Goal: Check status: Check status

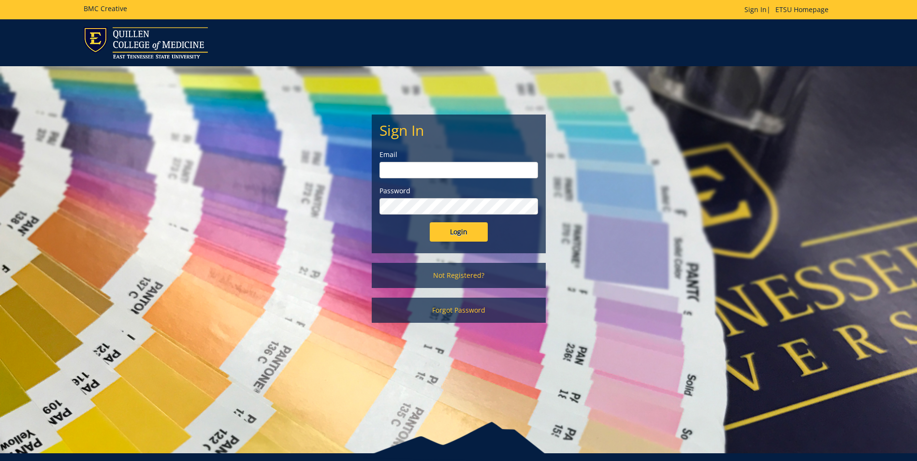
click at [387, 171] on input "email" at bounding box center [459, 170] width 159 height 16
type input "taylorjs5@etsu.edu"
click at [430, 222] on input "Login" at bounding box center [459, 231] width 58 height 19
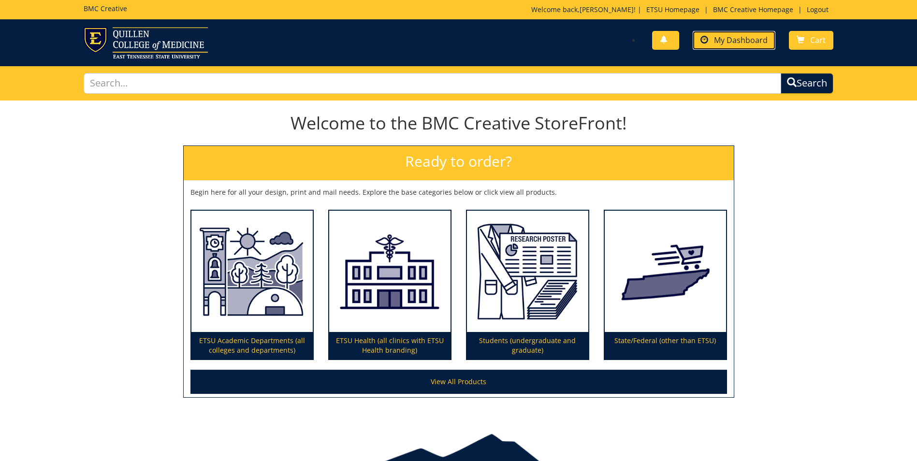
click at [742, 37] on span "My Dashboard" at bounding box center [741, 40] width 54 height 11
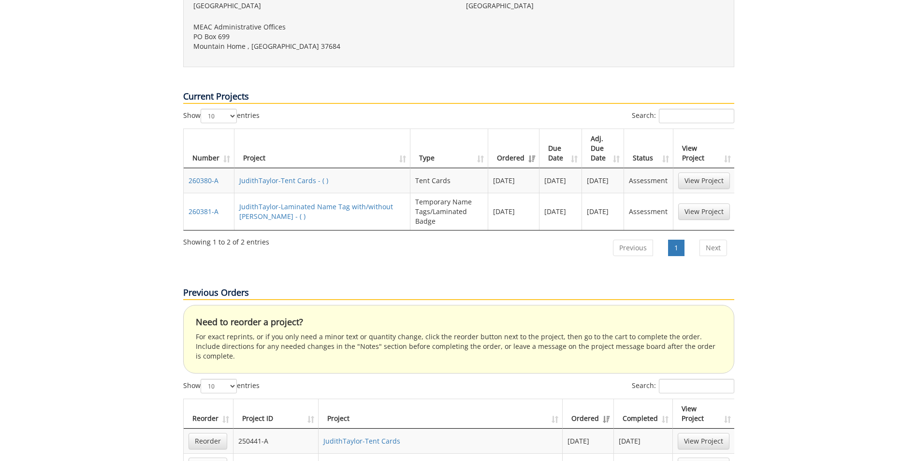
scroll to position [403, 0]
click at [297, 174] on link "JudithTaylor-Tent Cards - ( )" at bounding box center [283, 178] width 89 height 9
click at [303, 200] on link "JudithTaylor-Laminated Name Tag with/without Lanyard - ( )" at bounding box center [316, 209] width 154 height 19
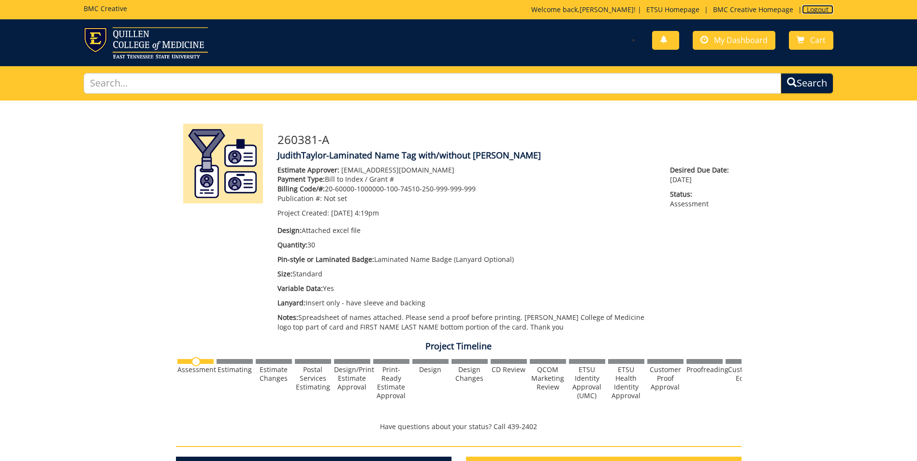
click at [820, 6] on link "Logout" at bounding box center [817, 9] width 31 height 9
